Goal: Task Accomplishment & Management: Complete application form

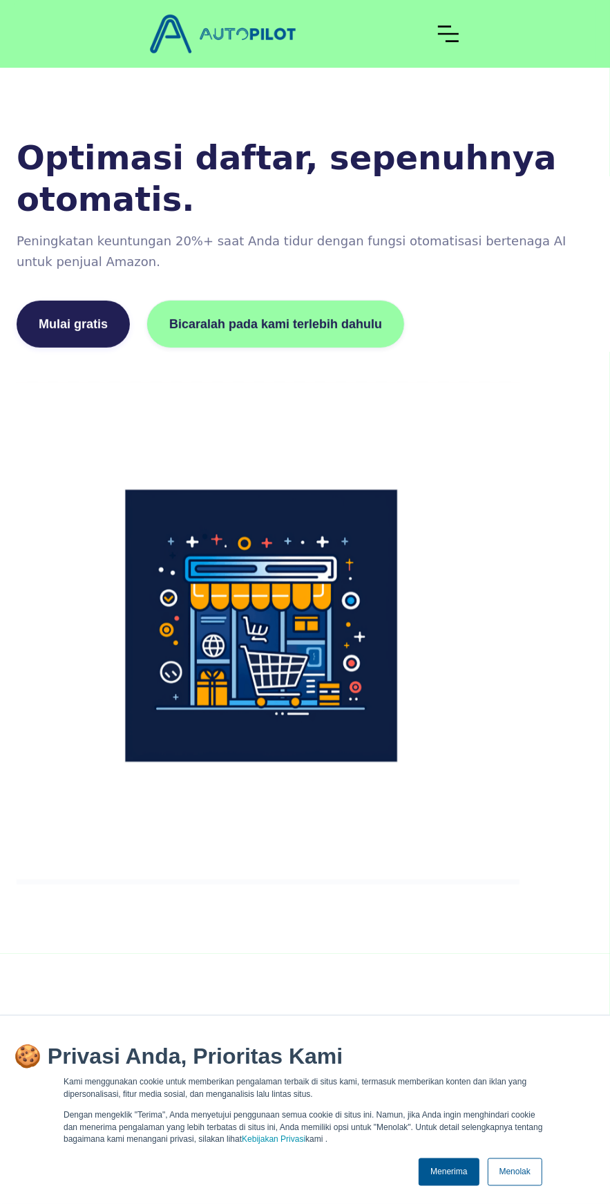
click at [77, 301] on link "Mulai gratis" at bounding box center [73, 324] width 113 height 47
